Goal: Task Accomplishment & Management: Use online tool/utility

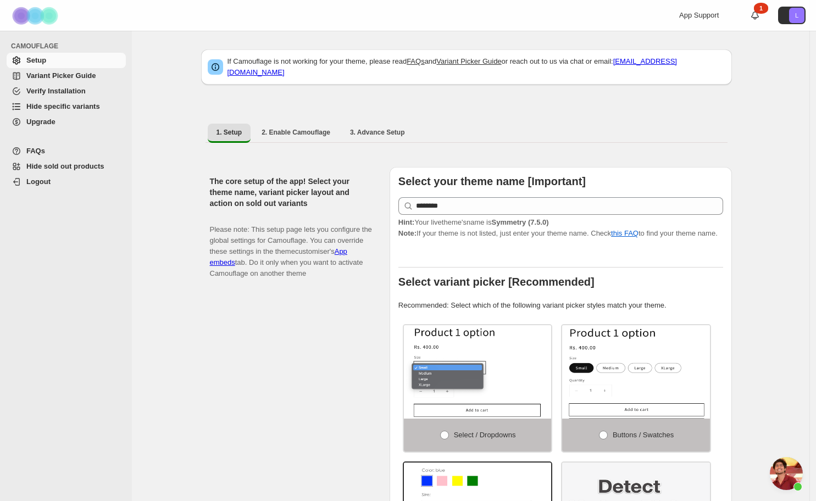
scroll to position [296, 0]
click at [70, 108] on span "Hide specific variants" at bounding box center [63, 106] width 74 height 8
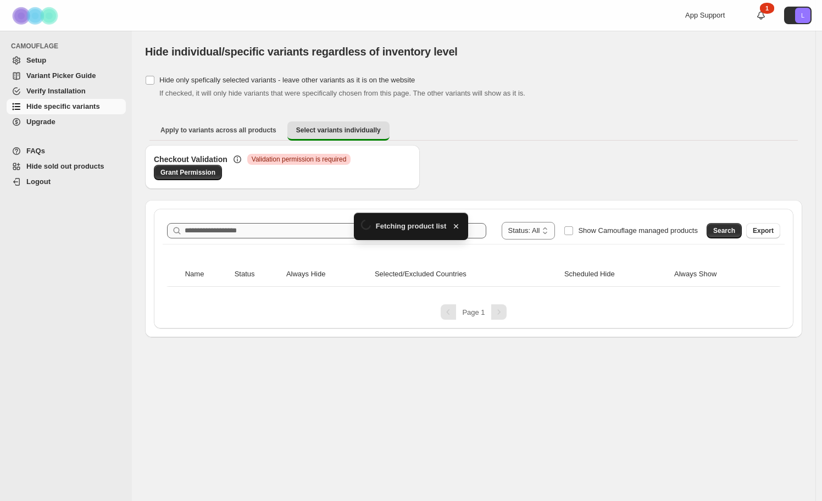
click at [232, 222] on div "**********" at bounding box center [473, 231] width 613 height 18
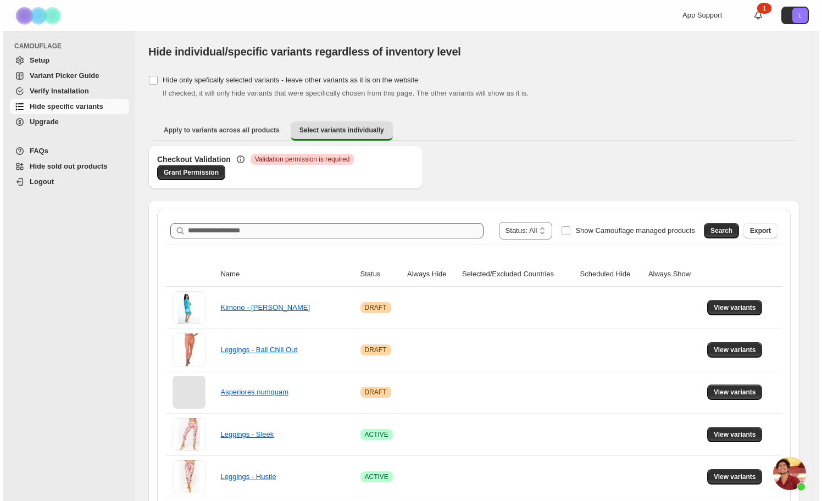
scroll to position [296, 0]
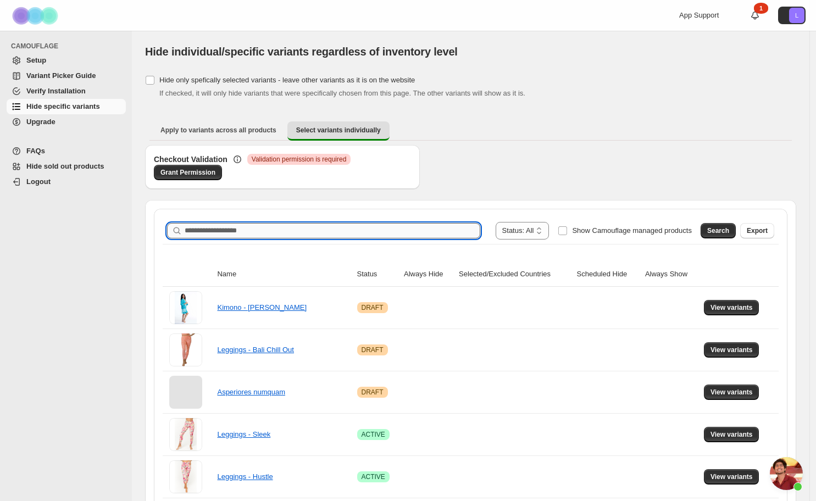
click at [223, 234] on input "Search product name" at bounding box center [332, 230] width 295 height 15
type input "*******"
click at [706, 226] on button "Search" at bounding box center [717, 230] width 35 height 15
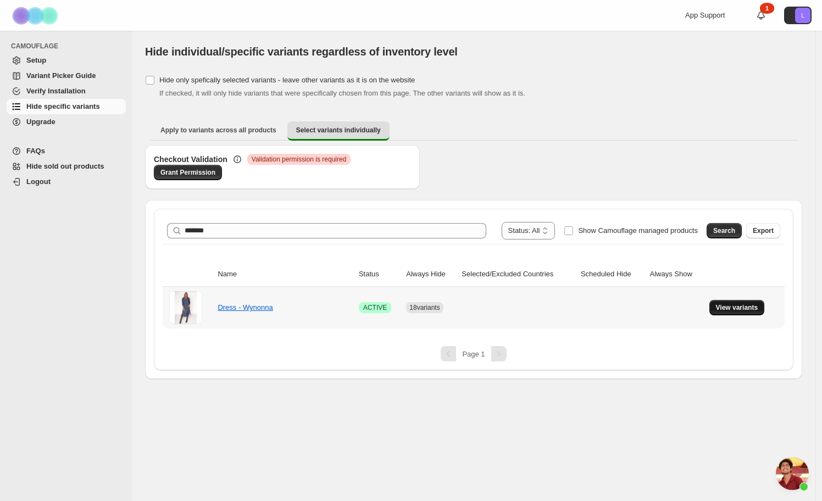
click at [726, 308] on span "View variants" at bounding box center [737, 307] width 42 height 9
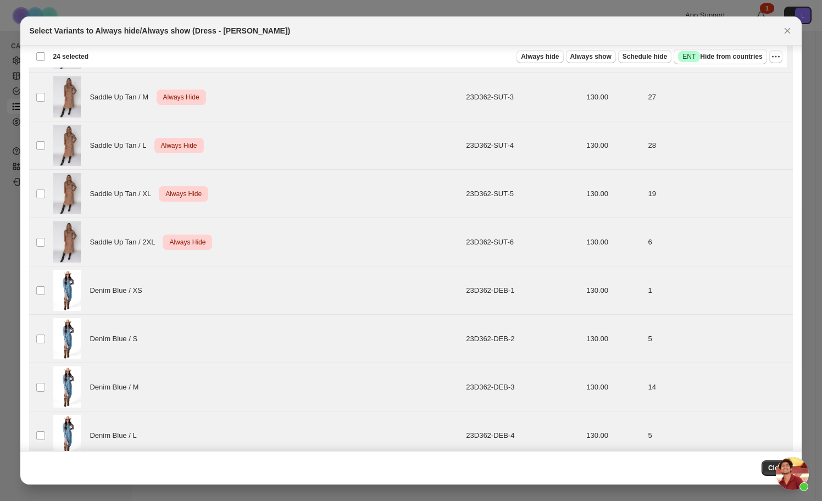
scroll to position [412, 0]
click at [35, 287] on td "Select product variant" at bounding box center [39, 289] width 21 height 48
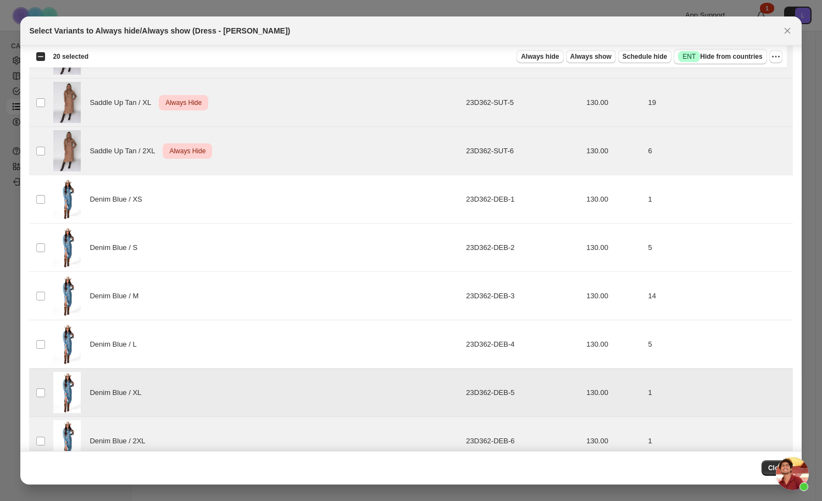
scroll to position [516, 0]
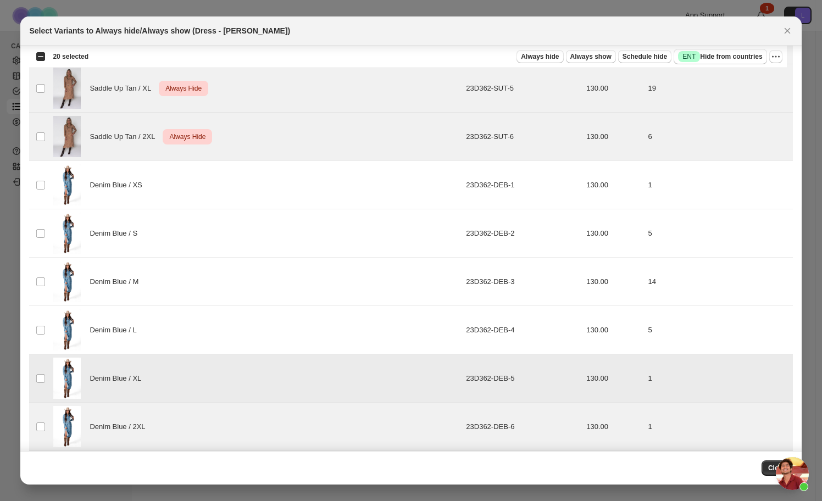
click at [40, 383] on td "Select product variant" at bounding box center [39, 378] width 21 height 48
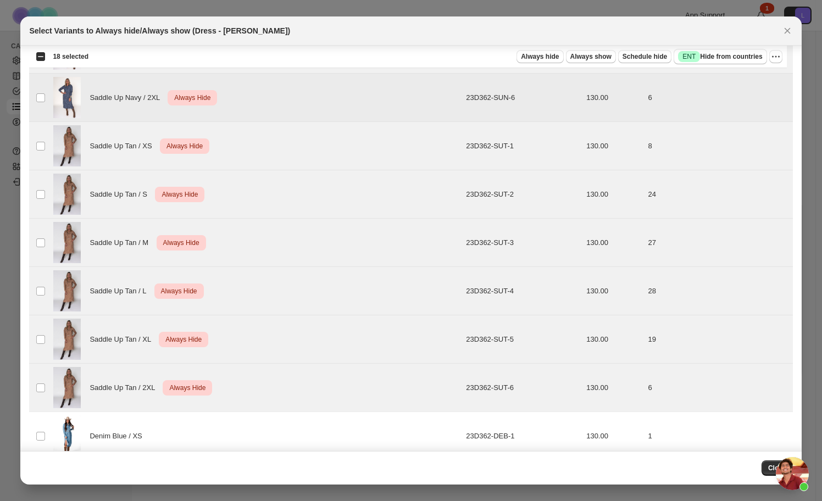
scroll to position [290, 0]
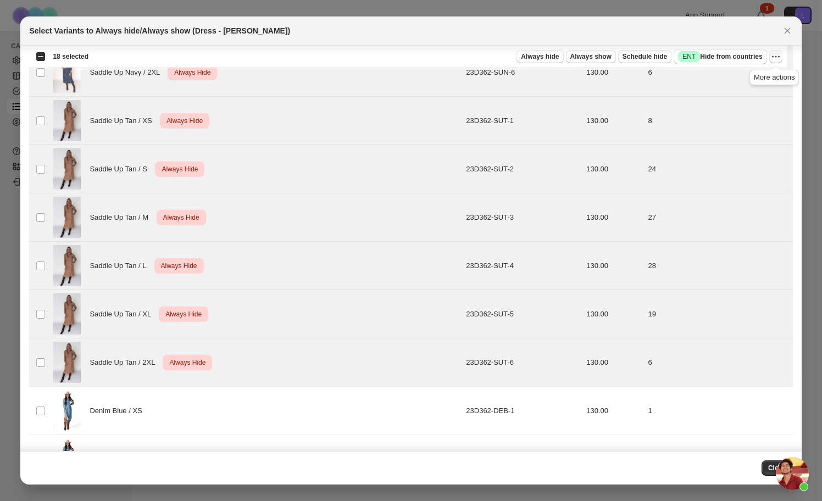
click at [773, 52] on icon "More actions" at bounding box center [775, 56] width 11 height 11
click at [718, 75] on span "Undo always hide" at bounding box center [723, 78] width 57 height 8
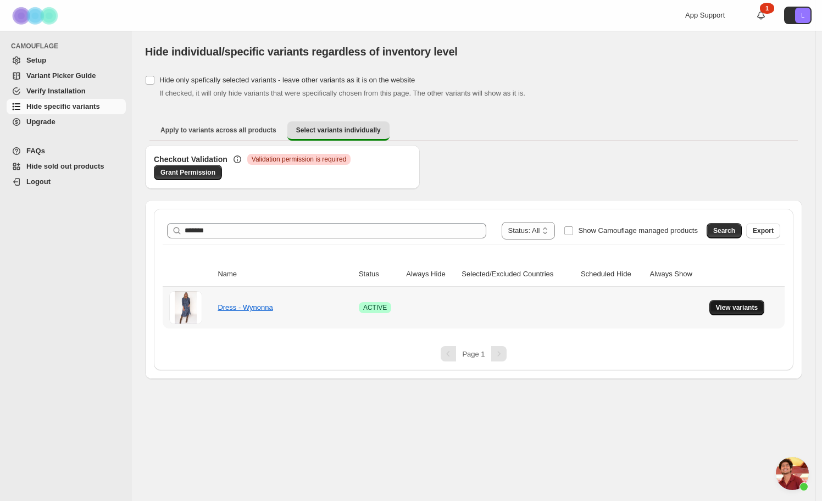
click at [719, 311] on span "View variants" at bounding box center [737, 307] width 42 height 9
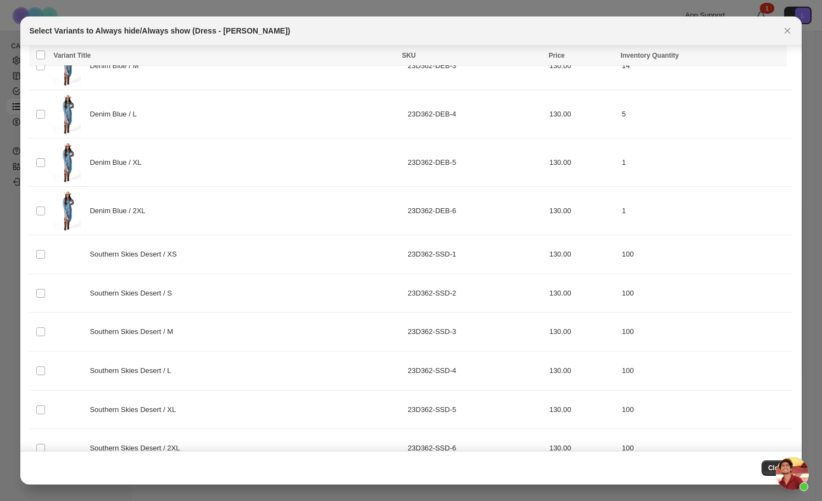
scroll to position [757, 0]
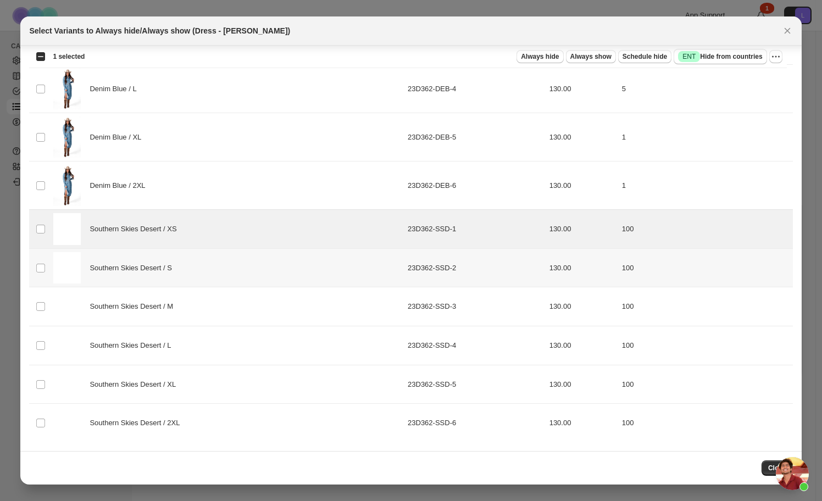
click at [35, 258] on td "Select product variant" at bounding box center [39, 267] width 21 height 39
click at [42, 300] on td "Select product variant" at bounding box center [39, 306] width 21 height 39
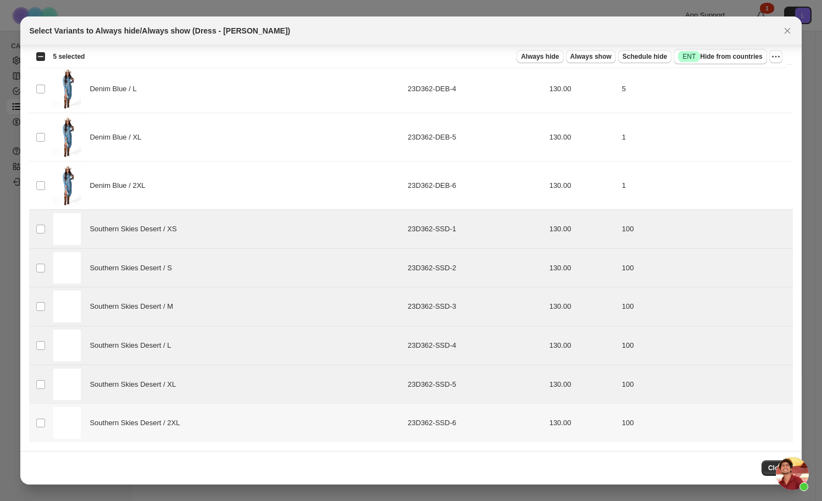
click at [46, 420] on td "Select product variant" at bounding box center [39, 423] width 21 height 38
click at [546, 59] on span "Always hide" at bounding box center [540, 56] width 38 height 9
